Goal: Information Seeking & Learning: Learn about a topic

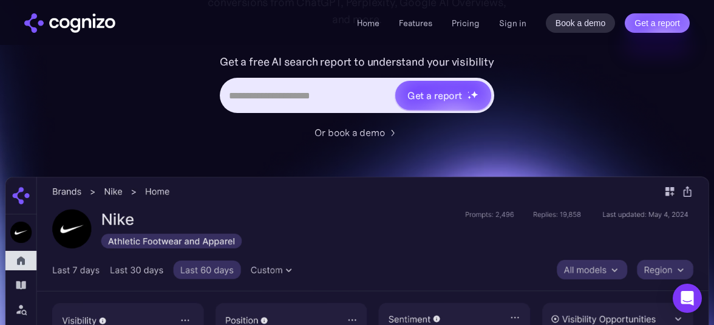
scroll to position [215, 0]
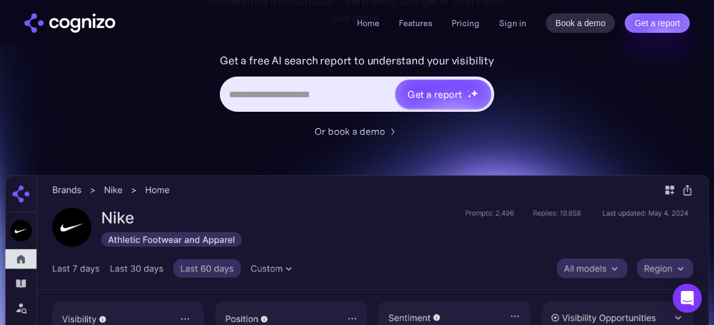
click at [290, 98] on input "Hero URL Input Form" at bounding box center [308, 94] width 172 height 23
type input "**********"
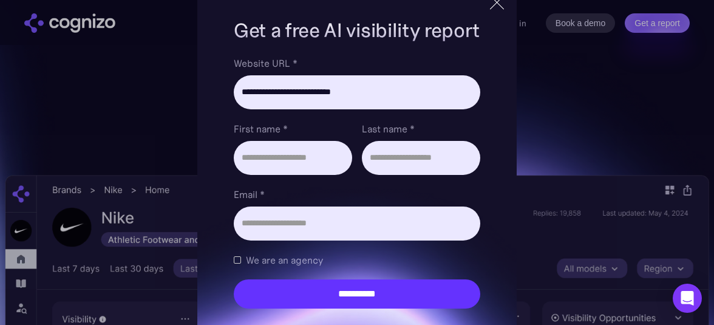
click at [496, 4] on div at bounding box center [496, 2] width 1 height 19
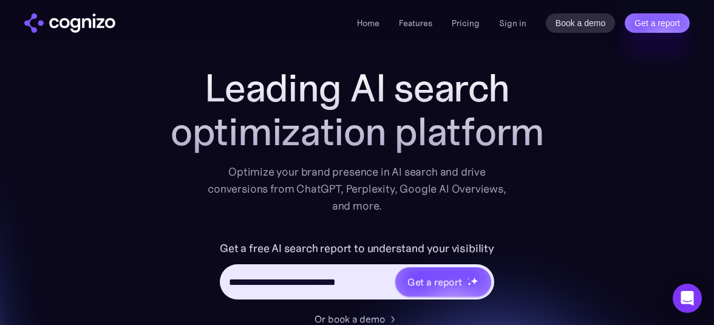
scroll to position [0, 0]
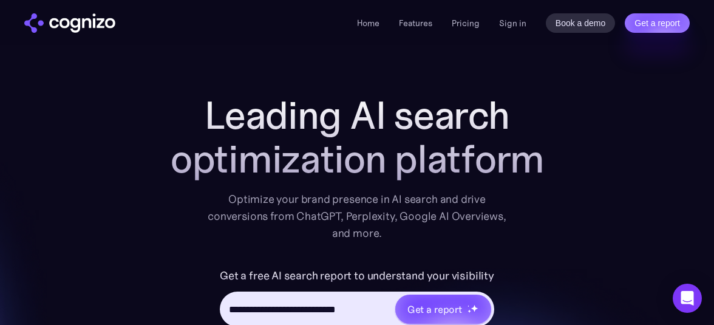
click at [474, 16] on li "Pricing" at bounding box center [466, 23] width 28 height 15
click at [466, 24] on link "Pricing" at bounding box center [466, 23] width 28 height 11
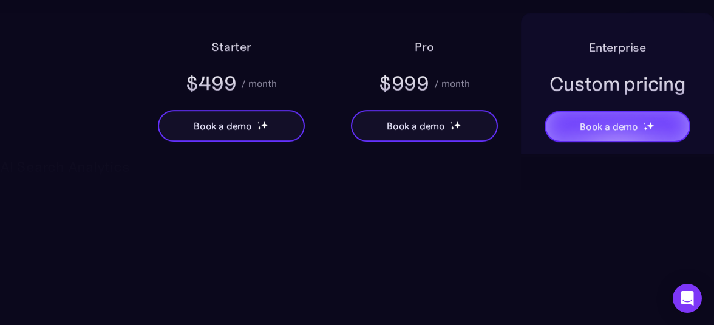
scroll to position [824, 0]
